Goal: Task Accomplishment & Management: Complete application form

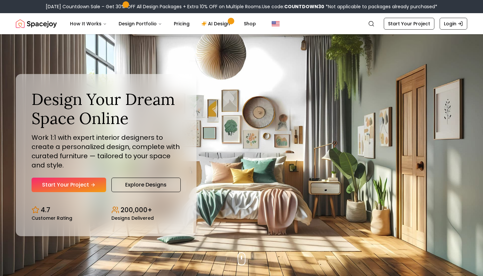
click at [94, 185] on icon "Hero section" at bounding box center [92, 185] width 3 height 0
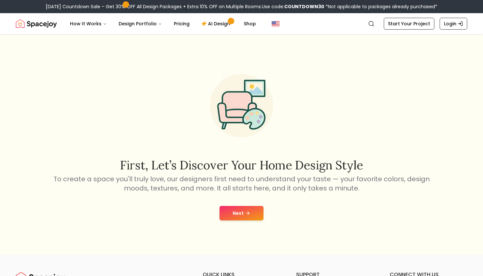
click at [253, 209] on button "Next" at bounding box center [241, 213] width 44 height 14
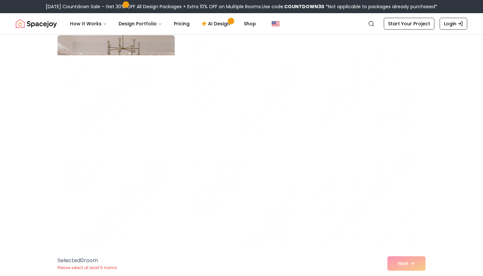
scroll to position [1410, 0]
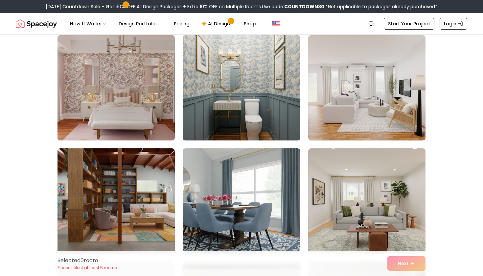
click at [150, 126] on img at bounding box center [116, 88] width 123 height 110
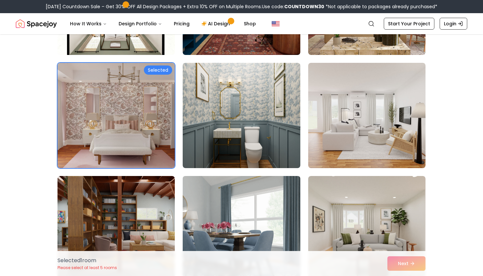
scroll to position [1383, 0]
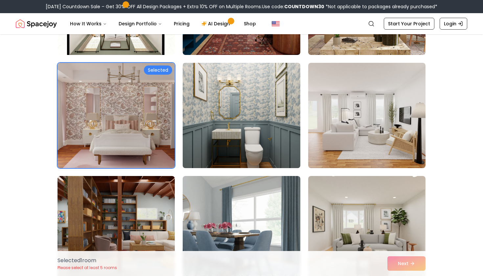
click at [272, 126] on img at bounding box center [241, 115] width 123 height 110
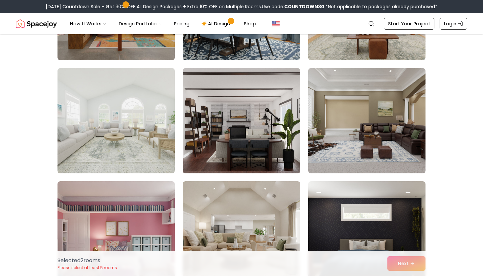
scroll to position [1609, 0]
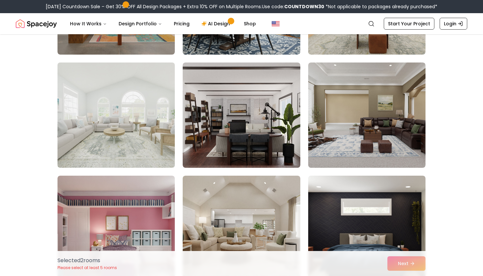
click at [125, 134] on img at bounding box center [116, 115] width 123 height 110
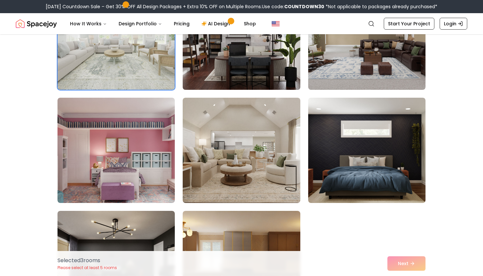
scroll to position [1701, 0]
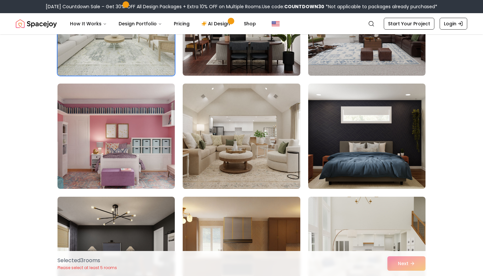
click at [269, 153] on img at bounding box center [241, 136] width 123 height 110
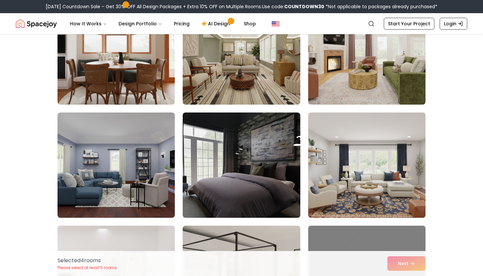
scroll to position [2127, 0]
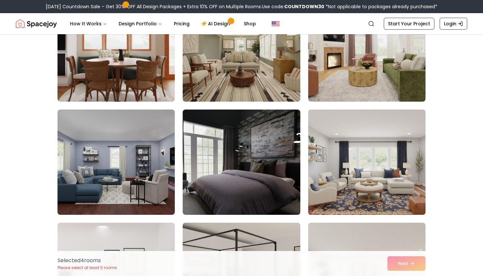
click at [361, 169] on img at bounding box center [366, 162] width 123 height 110
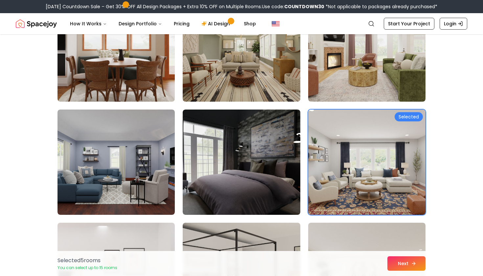
click at [395, 263] on button "Next" at bounding box center [406, 263] width 38 height 14
